Goal: Check status: Check status

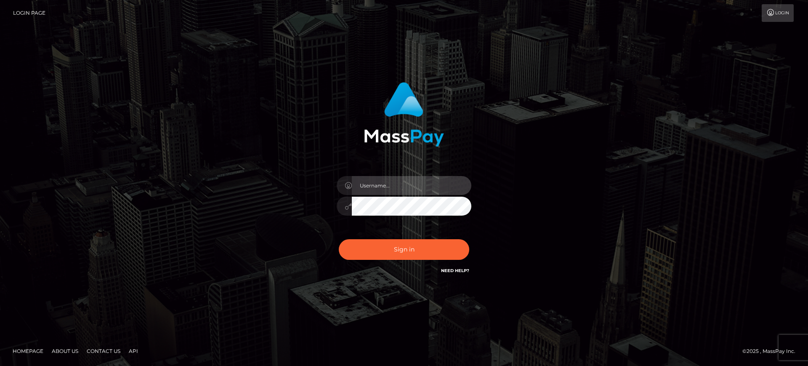
click at [403, 186] on input "text" at bounding box center [412, 185] width 120 height 19
paste input "Glenn.B2"
type input "Glenn.B2"
click at [610, 202] on div "Glenn.B2 Sign in" at bounding box center [404, 183] width 480 height 214
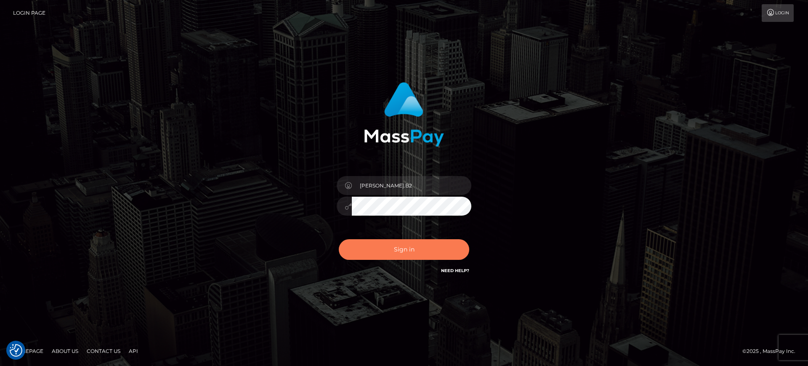
drag, startPoint x: 412, startPoint y: 247, endPoint x: 590, endPoint y: 196, distance: 185.2
click at [411, 246] on button "Sign in" at bounding box center [404, 249] width 130 height 21
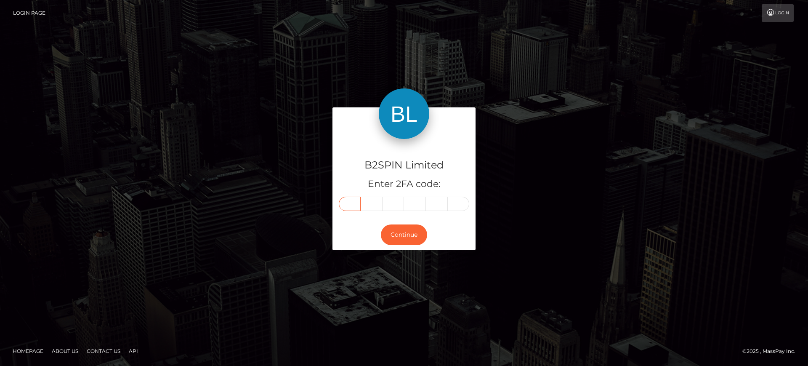
paste input "1"
type input "1"
type input "3"
type input "2"
type input "7"
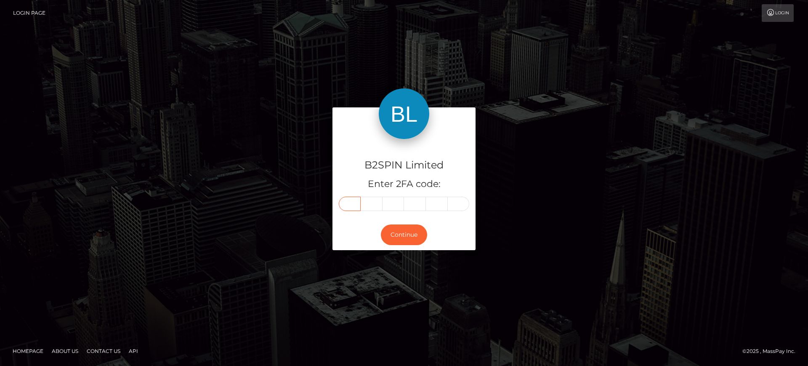
type input "8"
type input "9"
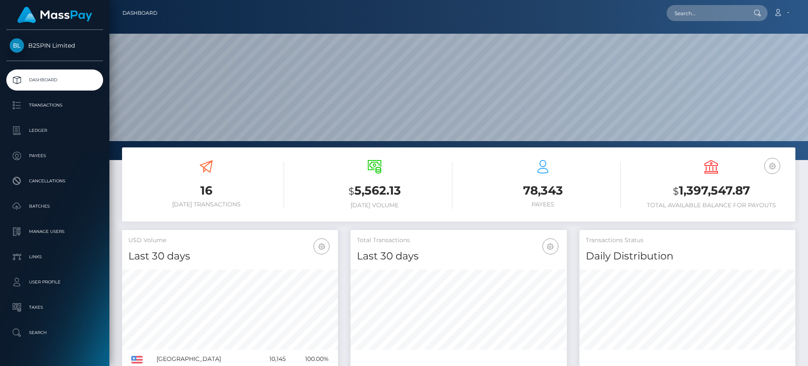
scroll to position [149, 216]
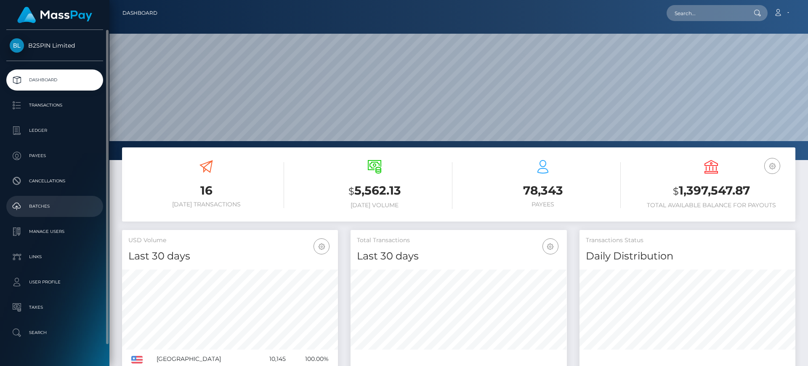
click at [64, 213] on link "Batches" at bounding box center [54, 206] width 97 height 21
click at [42, 205] on p "Batches" at bounding box center [55, 206] width 90 height 13
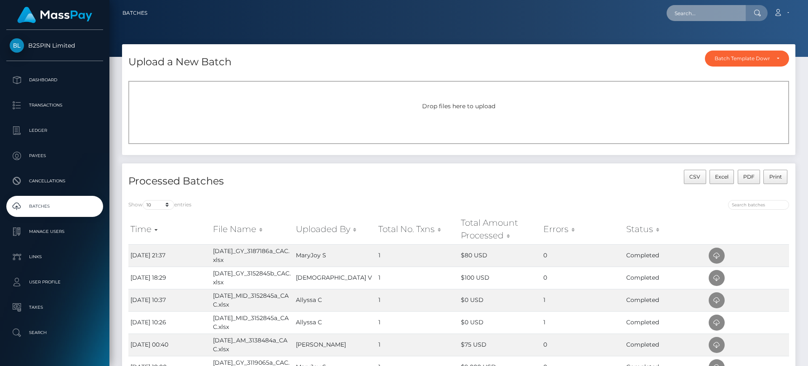
click at [684, 10] on input "text" at bounding box center [706, 13] width 79 height 16
paste input "4andrews4@gmail.com"
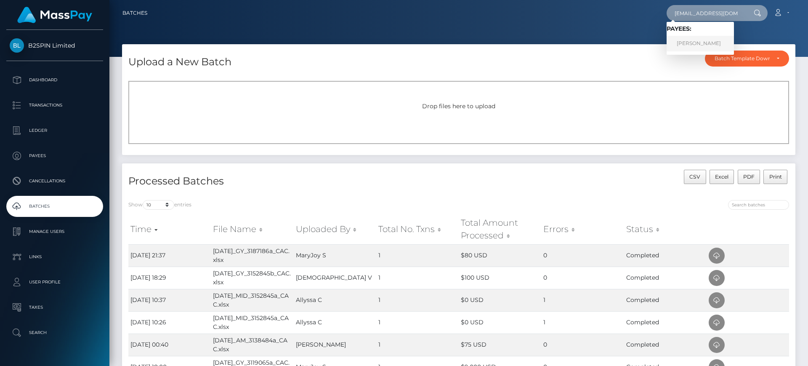
type input "4andrews4@gmail.com"
click at [716, 39] on link "AMY NICHOLE ANDREWS" at bounding box center [700, 44] width 67 height 16
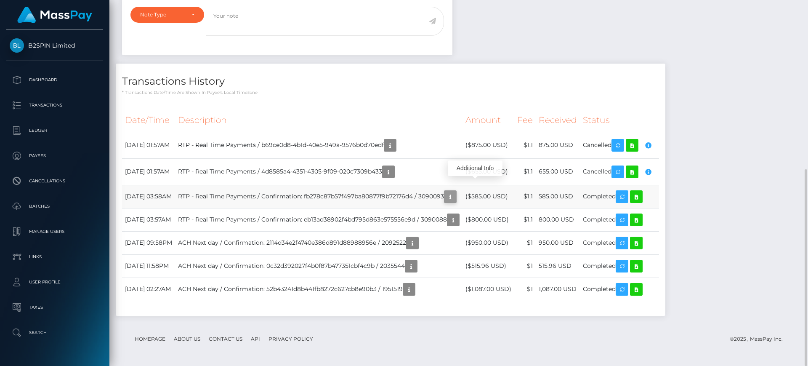
scroll to position [101, 216]
click at [430, 202] on td "RTP - Real Time Payments / Confirmation: fb278c87b57f497ba80877f9b72176d4 / 309…" at bounding box center [319, 196] width 288 height 23
click at [455, 195] on icon "button" at bounding box center [450, 197] width 10 height 11
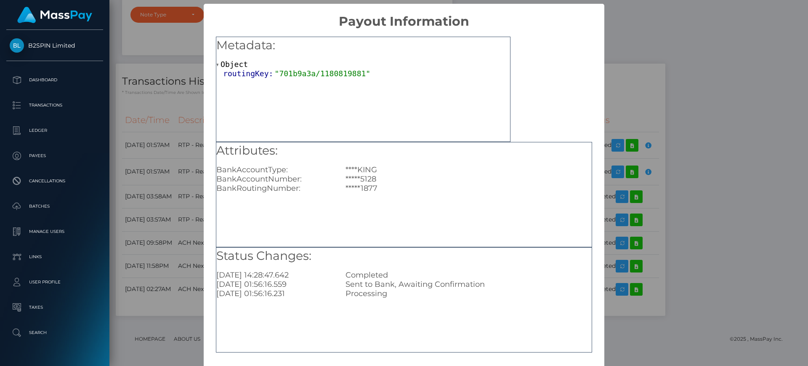
click at [658, 27] on div "× Payout Information Metadata: Object routingKey: "701b9a3a/1180819881" Attribu…" at bounding box center [404, 183] width 808 height 366
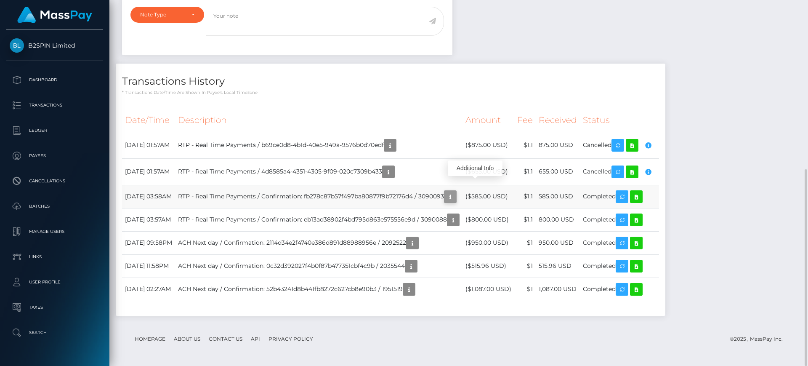
click at [455, 194] on icon "button" at bounding box center [450, 197] width 10 height 11
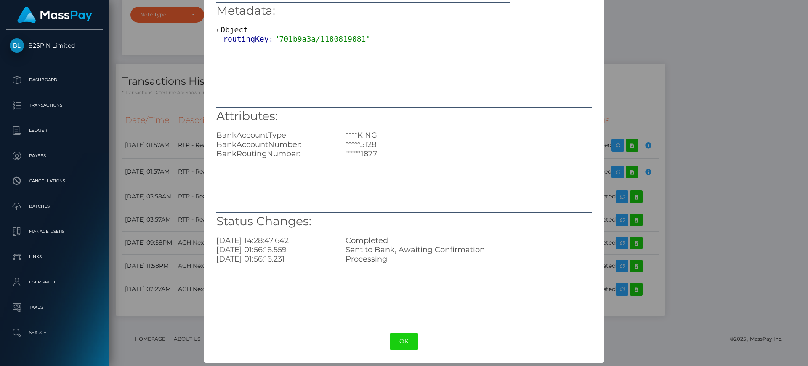
scroll to position [0, 0]
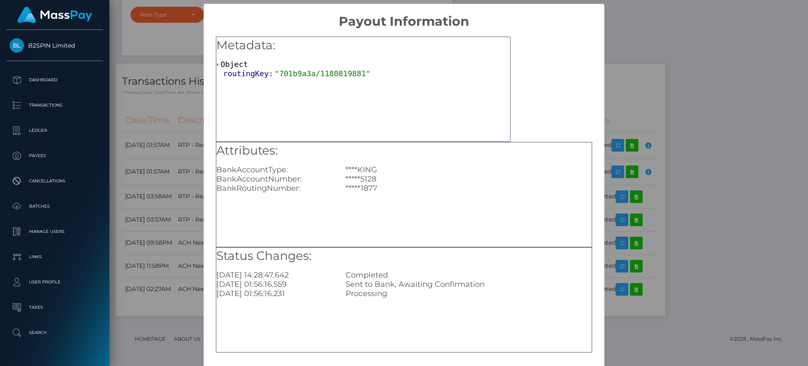
click at [641, 57] on div "× Payout Information Metadata: Object routingKey: "701b9a3a/1180819881" Attribu…" at bounding box center [404, 183] width 808 height 366
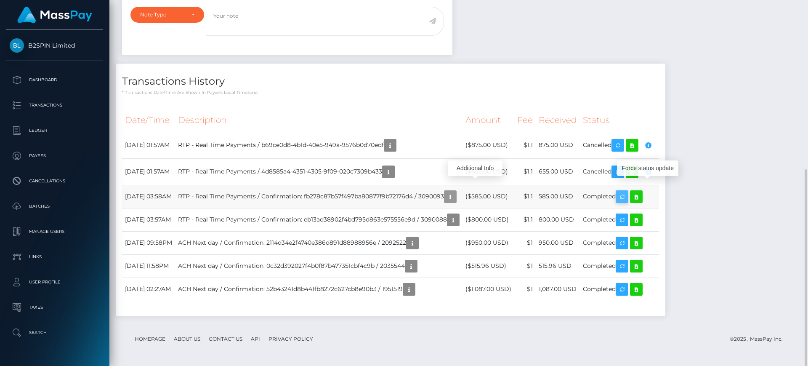
scroll to position [101, 216]
click at [642, 199] on icon at bounding box center [636, 197] width 10 height 11
click at [637, 171] on icon at bounding box center [632, 172] width 10 height 11
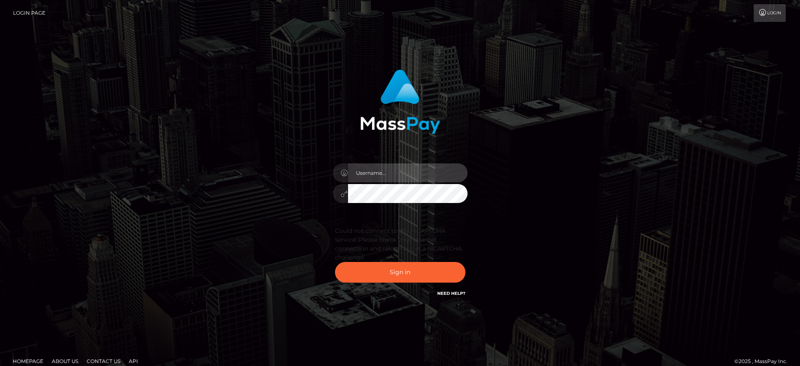
drag, startPoint x: 421, startPoint y: 177, endPoint x: 511, endPoint y: 162, distance: 91.4
click at [421, 177] on input "text" at bounding box center [408, 172] width 120 height 19
paste input "Glenn.B2"
type input "Glenn.B2"
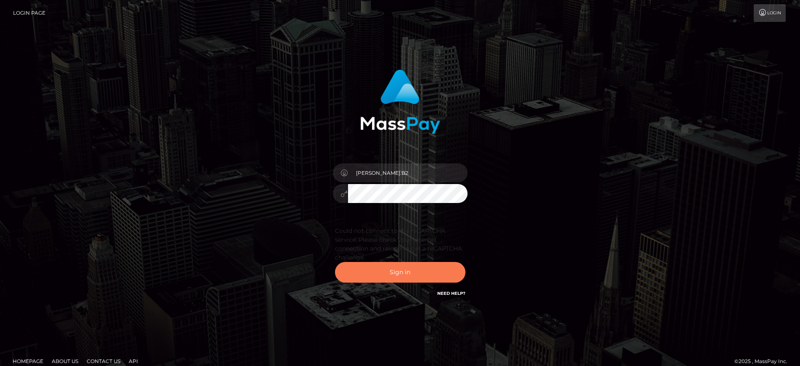
click at [428, 269] on button "Sign in" at bounding box center [400, 272] width 130 height 21
click at [428, 268] on button "Sign in" at bounding box center [400, 272] width 130 height 21
click at [391, 271] on button "Sign in" at bounding box center [400, 272] width 130 height 21
click at [551, 251] on div "Glenn.B2 Sign in" at bounding box center [400, 188] width 480 height 250
click at [619, 179] on div "Glenn.B2 Sign in" at bounding box center [400, 188] width 480 height 250
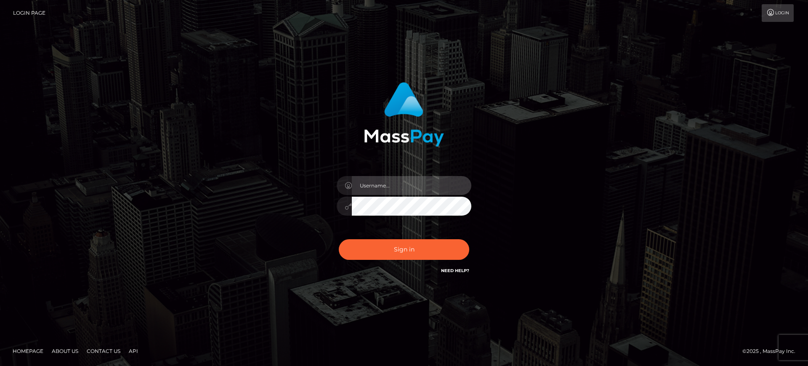
click at [431, 183] on input "text" at bounding box center [412, 185] width 120 height 19
paste input "Glenn.B2"
type input "Glenn.B2"
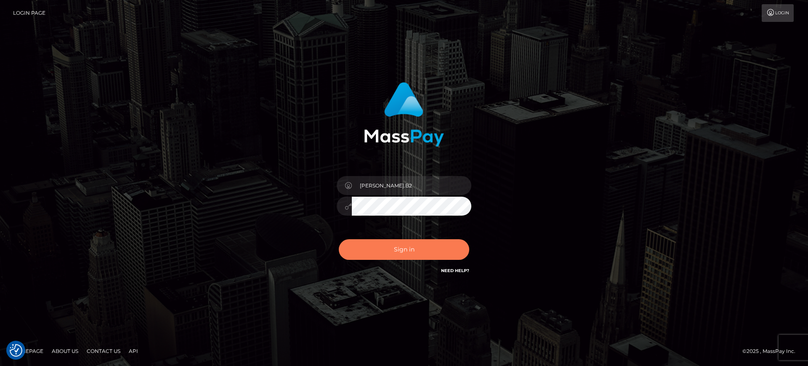
click at [424, 243] on button "Sign in" at bounding box center [404, 249] width 130 height 21
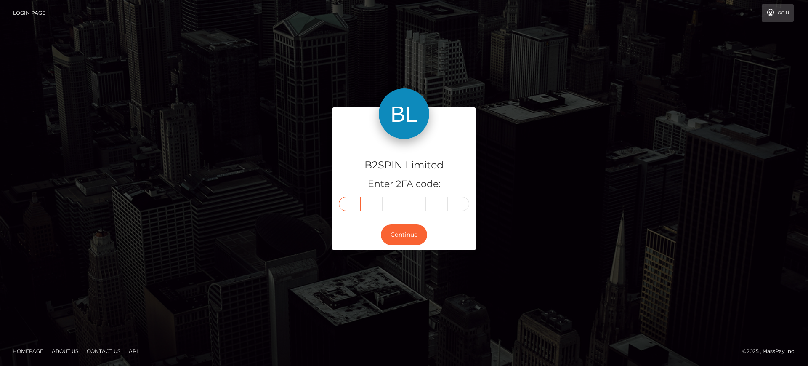
click at [357, 201] on input "text" at bounding box center [350, 204] width 22 height 14
paste input "4"
type input "4"
type input "1"
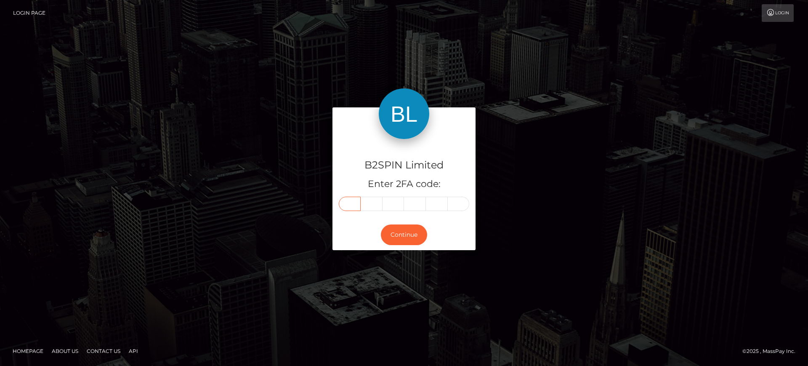
type input "8"
type input "2"
type input "8"
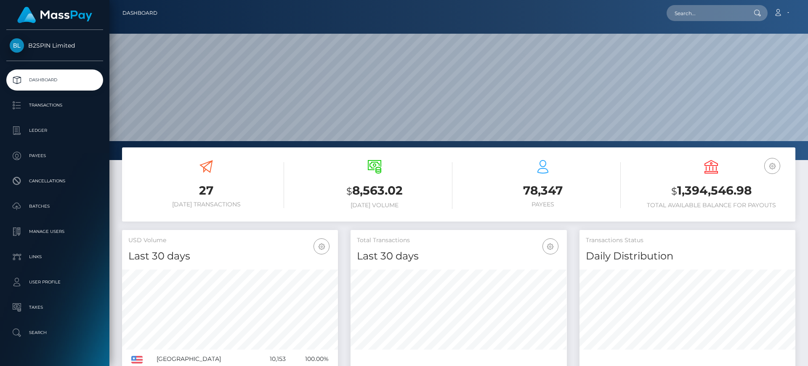
scroll to position [149, 216]
click at [701, 18] on input "text" at bounding box center [706, 13] width 79 height 16
paste input "4andrews4@gmail.com"
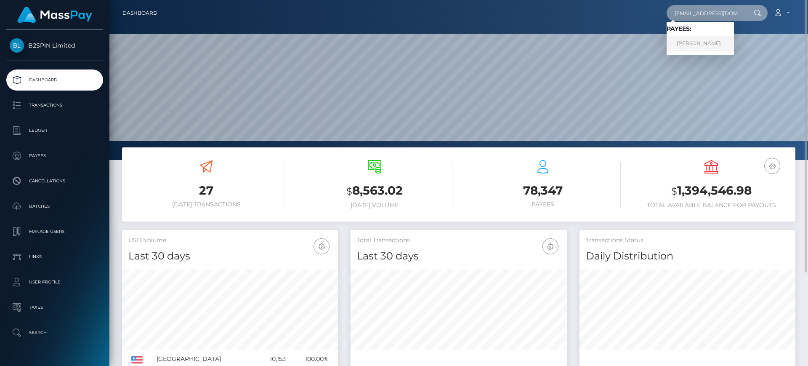
type input "4andrews4@gmail.com"
click at [706, 43] on link "AMY NICHOLE ANDREWS" at bounding box center [700, 44] width 67 height 16
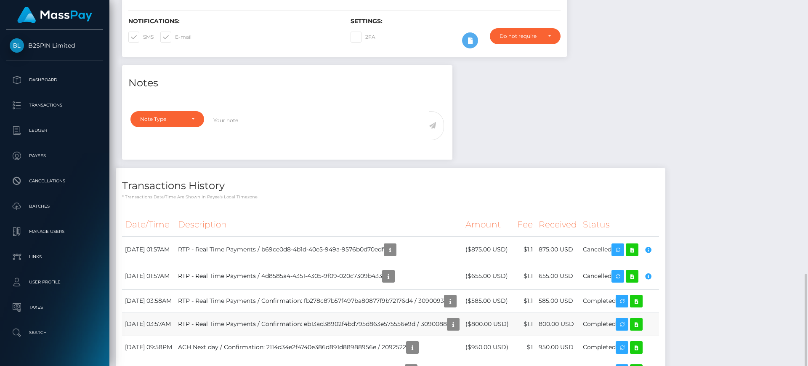
scroll to position [315, 0]
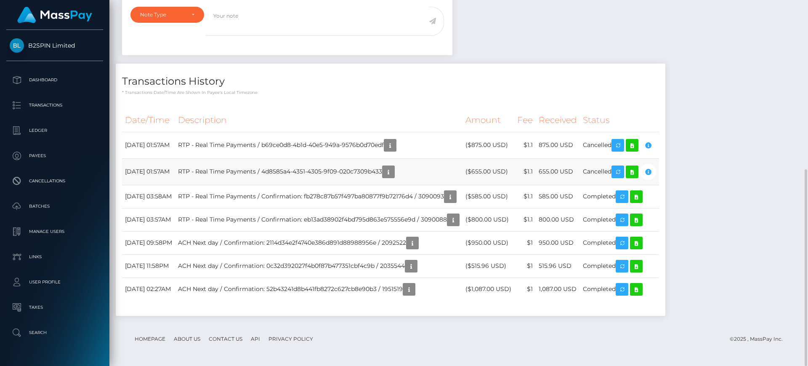
drag, startPoint x: 197, startPoint y: 171, endPoint x: 221, endPoint y: 168, distance: 25.1
click at [221, 168] on tr "August 20, 2025 01:57AM RTP - Real Time Payments / 4d8585a4-4351-4305-9f09-020c…" at bounding box center [390, 171] width 537 height 27
drag, startPoint x: 295, startPoint y: 172, endPoint x: 312, endPoint y: 170, distance: 17.0
click at [312, 170] on td "RTP - Real Time Payments / 4d8585a4-4351-4305-9f09-020c7309b433" at bounding box center [319, 171] width 288 height 27
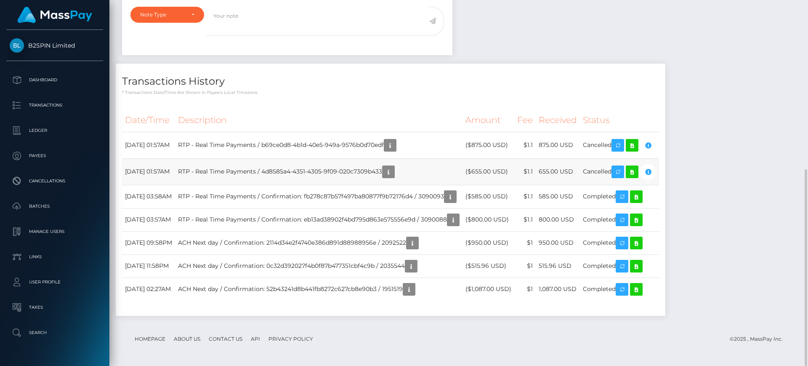
click at [347, 173] on td "RTP - Real Time Payments / 4d8585a4-4351-4305-9f09-020c7309b433" at bounding box center [319, 171] width 288 height 27
drag, startPoint x: 300, startPoint y: 169, endPoint x: 328, endPoint y: 173, distance: 28.0
click at [328, 173] on td "RTP - Real Time Payments / 4d8585a4-4351-4305-9f09-020c7309b433" at bounding box center [319, 171] width 288 height 27
drag, startPoint x: 330, startPoint y: 147, endPoint x: 354, endPoint y: 168, distance: 31.0
click at [346, 146] on td "RTP - Real Time Payments / b69ce0d8-4b1d-40e5-949a-9576b0d70edf" at bounding box center [319, 145] width 288 height 27
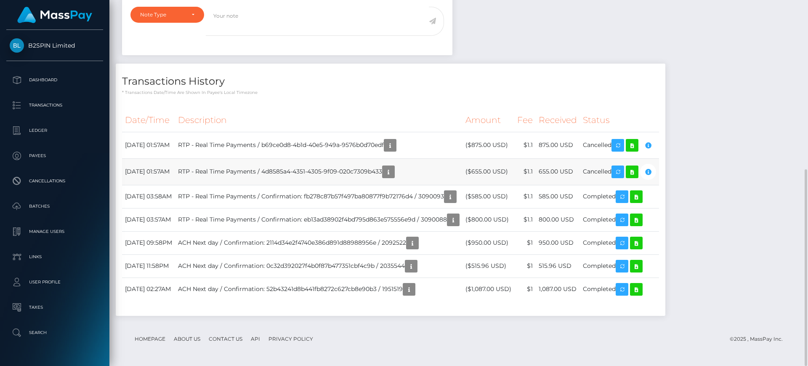
click at [349, 170] on td "RTP - Real Time Payments / 4d8585a4-4351-4305-9f09-020c7309b433" at bounding box center [319, 171] width 288 height 27
click at [394, 177] on icon "button" at bounding box center [388, 172] width 10 height 11
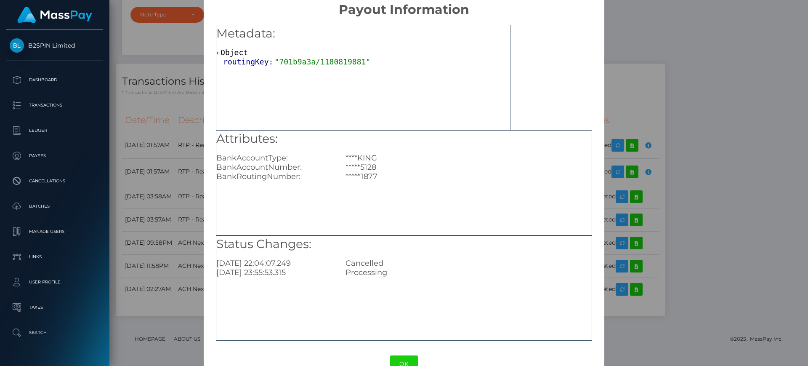
scroll to position [0, 0]
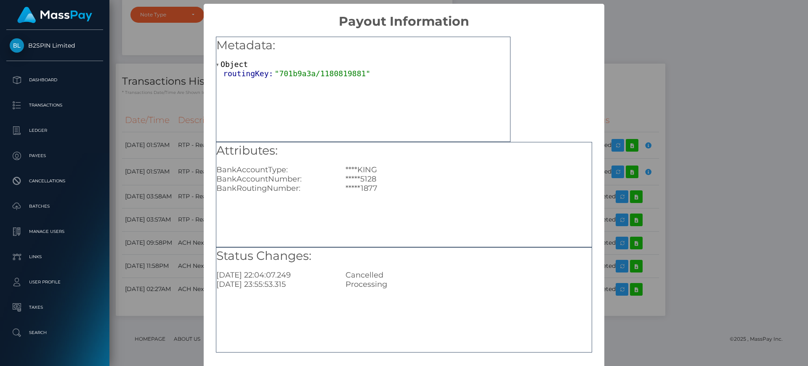
click at [737, 69] on div "× Payout Information Metadata: Object routingKey: "701b9a3a/1180819881" Attribu…" at bounding box center [404, 183] width 808 height 366
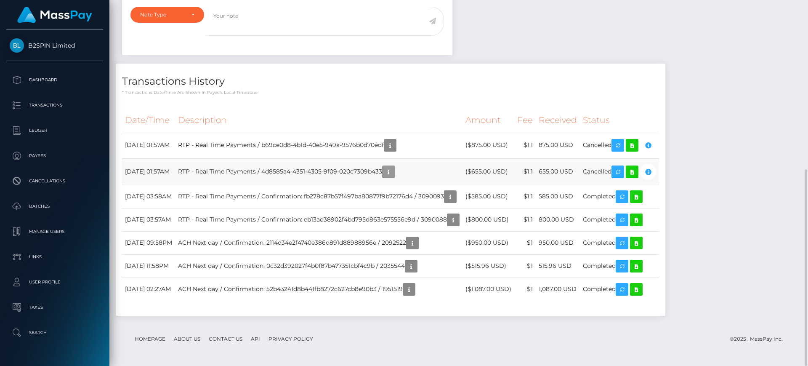
scroll to position [101, 216]
drag, startPoint x: 324, startPoint y: 169, endPoint x: 383, endPoint y: 170, distance: 59.4
click at [383, 170] on td "RTP - Real Time Payments / 4d8585a4-4351-4305-9f09-020c7309b433" at bounding box center [319, 171] width 288 height 27
drag, startPoint x: 348, startPoint y: 146, endPoint x: 371, endPoint y: 140, distance: 24.2
click at [371, 140] on td "RTP - Real Time Payments / b69ce0d8-4b1d-40e5-949a-9576b0d70edf" at bounding box center [319, 145] width 288 height 27
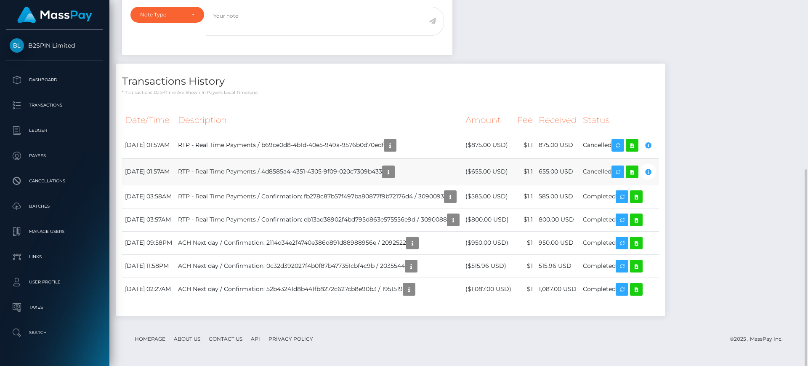
click at [341, 170] on td "RTP - Real Time Payments / 4d8585a4-4351-4305-9f09-020c7309b433" at bounding box center [319, 171] width 288 height 27
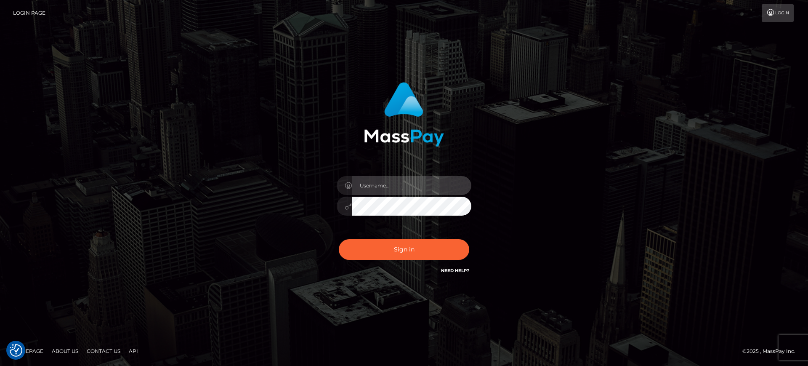
drag, startPoint x: 421, startPoint y: 188, endPoint x: 428, endPoint y: 186, distance: 6.7
click at [421, 188] on input "text" at bounding box center [412, 185] width 120 height 19
paste input "Glenn.B2"
type input "Glenn.B2"
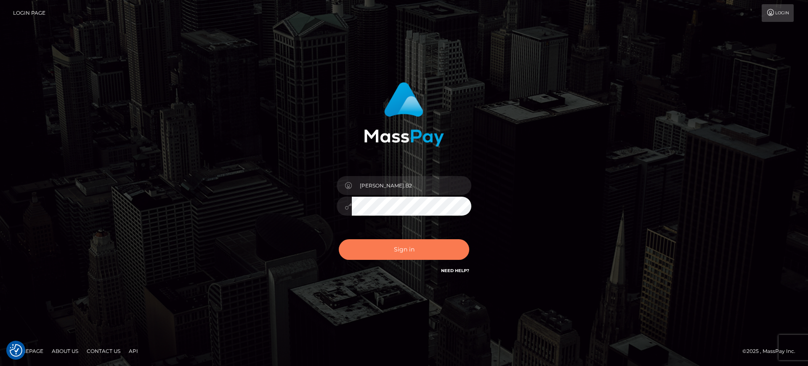
click at [424, 249] on button "Sign in" at bounding box center [404, 249] width 130 height 21
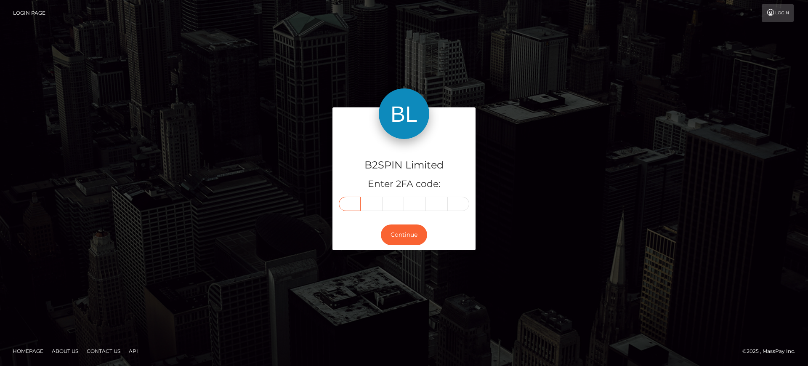
click at [357, 202] on input "text" at bounding box center [350, 204] width 22 height 14
drag, startPoint x: 357, startPoint y: 202, endPoint x: 365, endPoint y: 195, distance: 10.8
drag, startPoint x: 365, startPoint y: 195, endPoint x: 660, endPoint y: 40, distance: 332.7
click at [680, 67] on div "B2SPIN Limited Enter 2FA code: Continue" at bounding box center [404, 182] width 808 height 277
click at [354, 199] on input "text" at bounding box center [350, 204] width 22 height 14
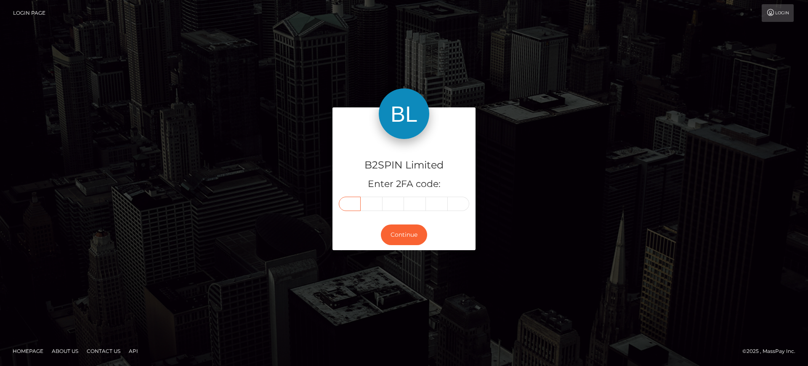
paste input "5"
type input "5"
type input "8"
type input "5"
type input "8"
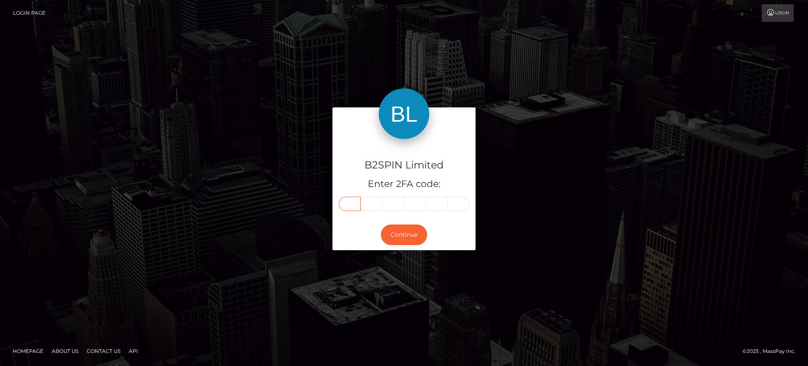
type input "4"
type input "3"
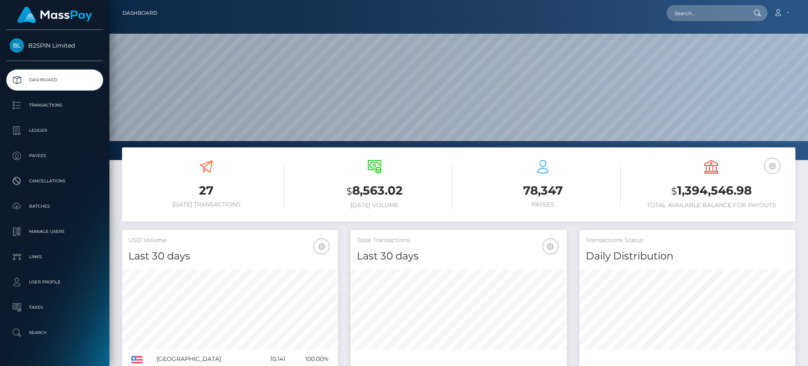
scroll to position [149, 216]
click at [721, 15] on input "text" at bounding box center [706, 13] width 79 height 16
paste input "96384ec5-79ae-4358-b490-7a447047490b"
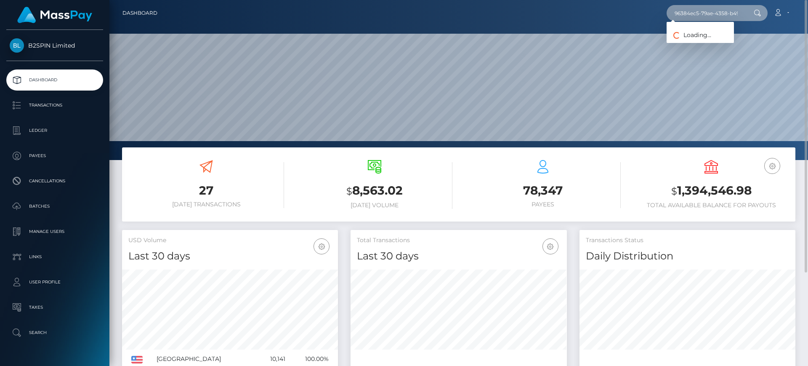
scroll to position [0, 45]
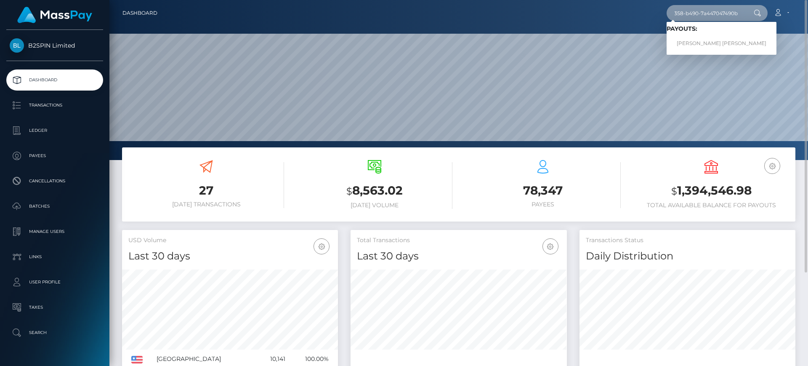
type input "96384ec5-79ae-4358-b490-7a447047490b"
click at [701, 41] on link "EILEEN THERESA WILSON" at bounding box center [722, 44] width 110 height 16
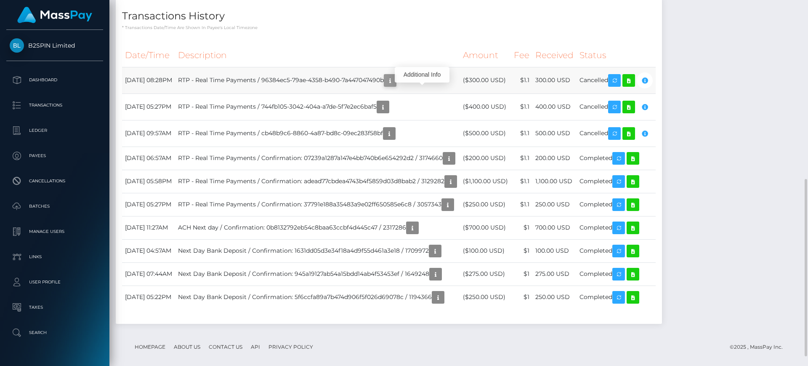
scroll to position [101, 216]
click at [395, 86] on icon "button" at bounding box center [390, 80] width 10 height 11
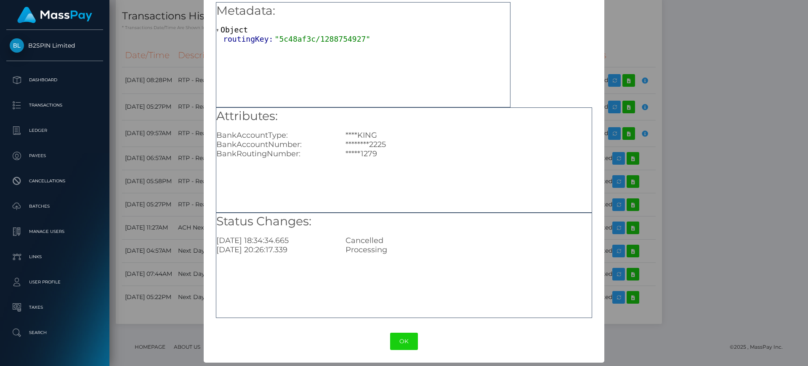
click at [410, 225] on h5 "Status Changes:" at bounding box center [403, 221] width 375 height 17
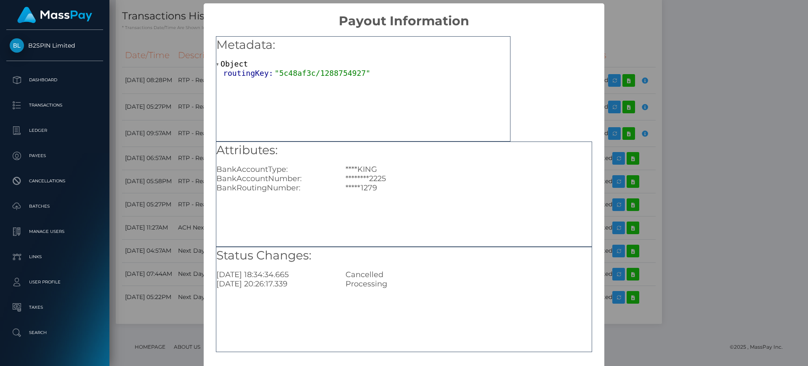
scroll to position [0, 0]
click at [652, 43] on div "× Payout Information Metadata: Object routingKey: "5c48af3c/1288754927" Attribu…" at bounding box center [404, 183] width 808 height 366
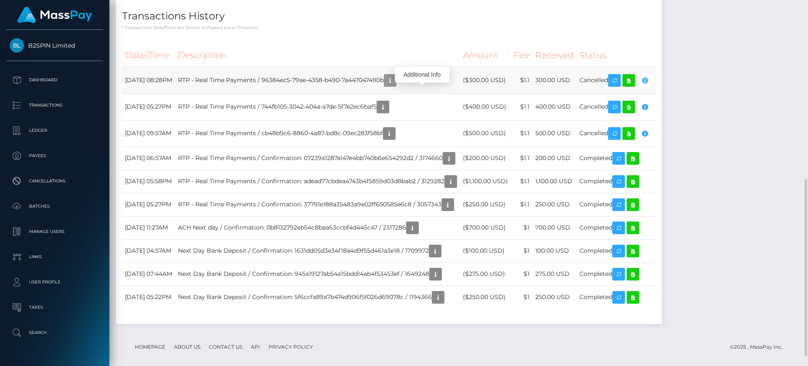
scroll to position [101, 216]
click at [634, 86] on icon at bounding box center [629, 80] width 10 height 11
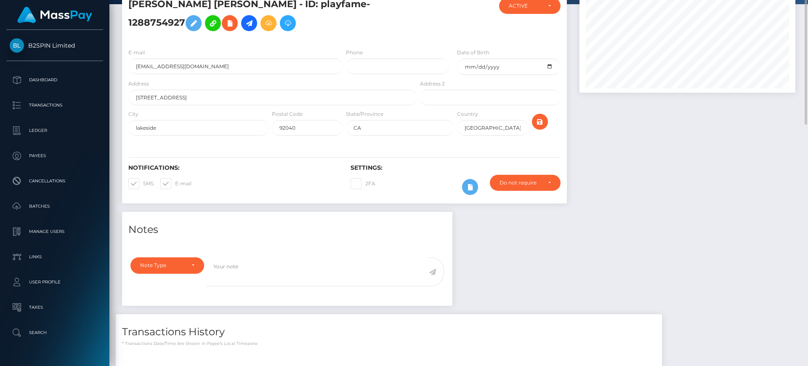
scroll to position [0, 0]
